Goal: Task Accomplishment & Management: Manage account settings

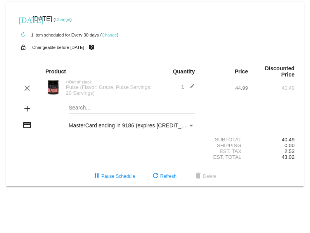
click at [109, 34] on link "Change" at bounding box center [109, 35] width 15 height 5
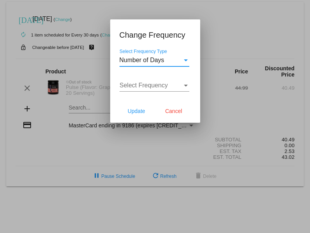
click at [188, 59] on div "Select Frequency Type" at bounding box center [185, 60] width 7 height 7
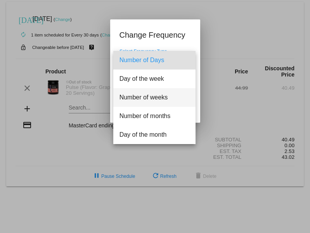
click at [156, 95] on span "Number of weeks" at bounding box center [154, 97] width 70 height 19
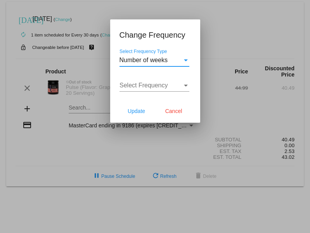
drag, startPoint x: 156, startPoint y: 94, endPoint x: 165, endPoint y: 85, distance: 12.9
click at [165, 85] on span "Select Frequency" at bounding box center [143, 85] width 48 height 7
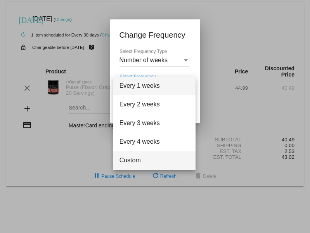
click at [147, 159] on span "Custom" at bounding box center [154, 160] width 70 height 19
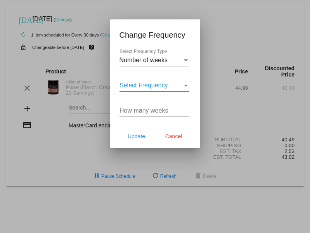
click at [157, 111] on input "How many weeks" at bounding box center [154, 110] width 70 height 7
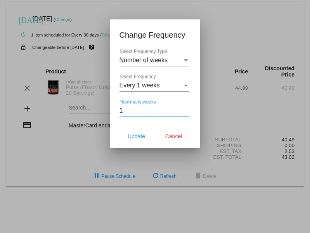
click at [187, 109] on input "1" at bounding box center [154, 110] width 70 height 7
click at [187, 109] on input "2" at bounding box center [154, 110] width 70 height 7
click at [187, 109] on input "3" at bounding box center [154, 110] width 70 height 7
click at [187, 109] on input "4" at bounding box center [154, 110] width 70 height 7
click at [187, 109] on input "5" at bounding box center [154, 110] width 70 height 7
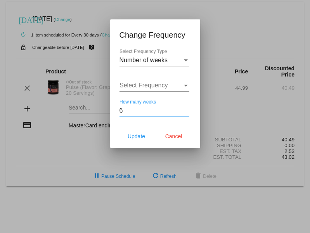
drag, startPoint x: 186, startPoint y: 109, endPoint x: 182, endPoint y: 112, distance: 4.4
type input "6"
click at [185, 110] on input "6" at bounding box center [154, 110] width 70 height 7
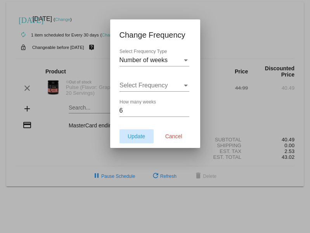
click at [136, 136] on span "Update" at bounding box center [136, 136] width 17 height 6
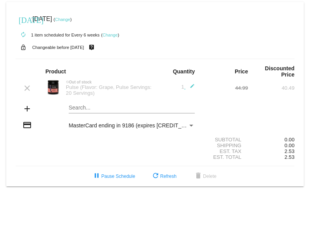
click at [70, 21] on link "Change" at bounding box center [62, 19] width 15 height 5
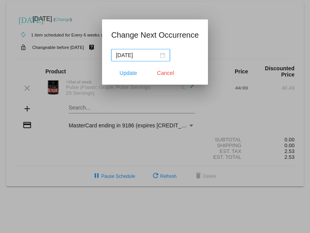
click at [161, 54] on div "[DATE]" at bounding box center [140, 55] width 49 height 9
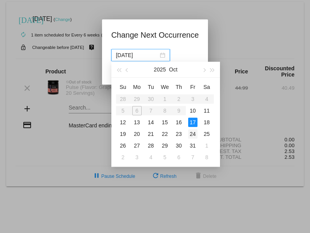
click at [192, 136] on div "24" at bounding box center [192, 133] width 9 height 9
type input "[DATE]"
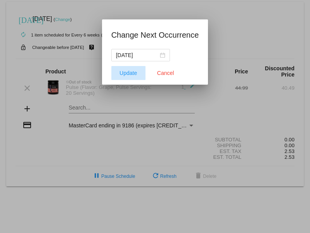
click at [119, 75] on button "Update" at bounding box center [128, 73] width 34 height 14
